Goal: Task Accomplishment & Management: Use online tool/utility

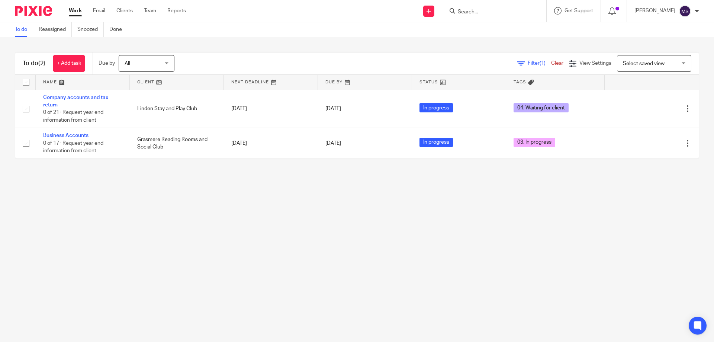
click at [465, 10] on input "Search" at bounding box center [490, 12] width 67 height 7
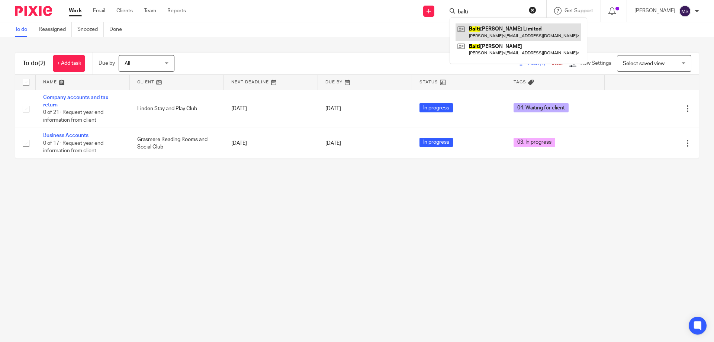
type input "balti"
click at [475, 31] on link at bounding box center [518, 31] width 126 height 17
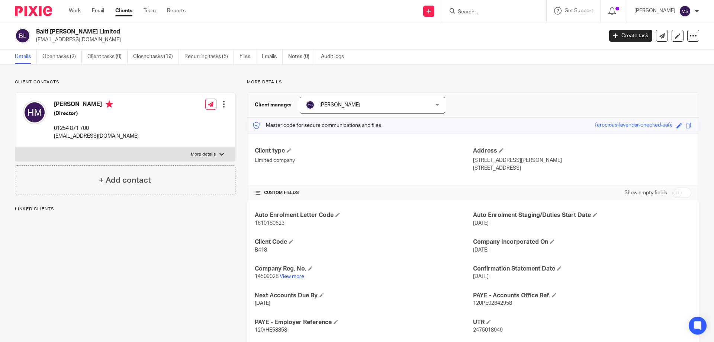
click at [58, 57] on link "Open tasks (2)" at bounding box center [61, 56] width 39 height 14
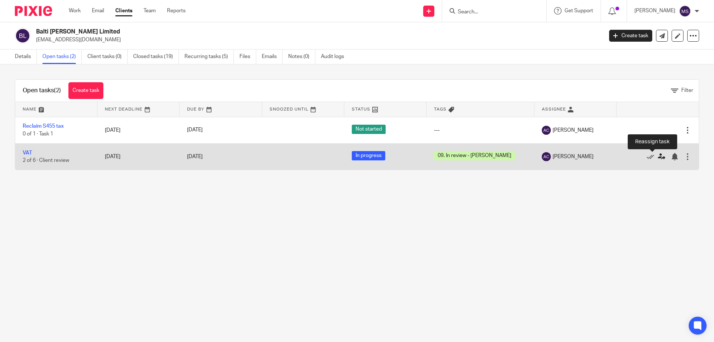
click at [658, 159] on icon at bounding box center [661, 156] width 7 height 7
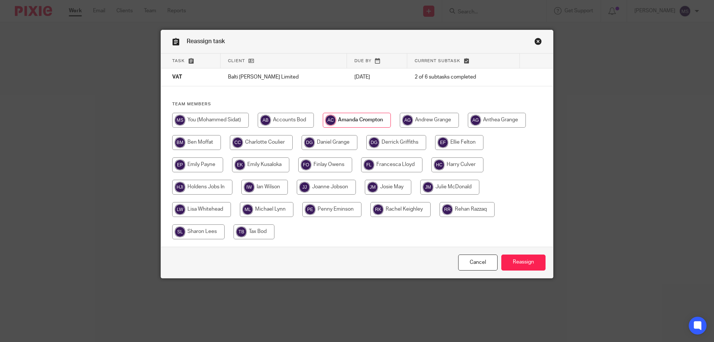
click at [241, 120] on input "radio" at bounding box center [210, 120] width 77 height 15
radio input "true"
click at [509, 260] on input "Reassign" at bounding box center [523, 262] width 44 height 16
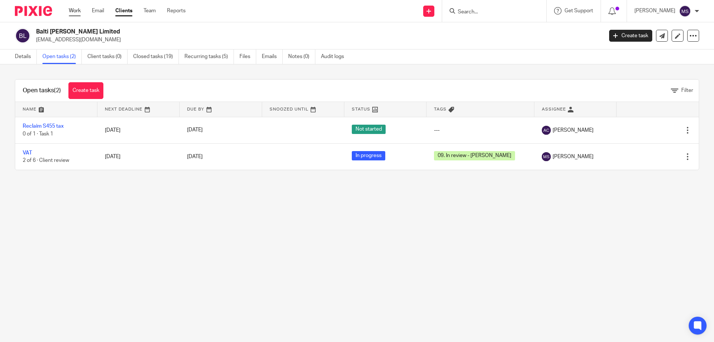
click at [79, 9] on link "Work" at bounding box center [75, 10] width 12 height 7
